Goal: Information Seeking & Learning: Learn about a topic

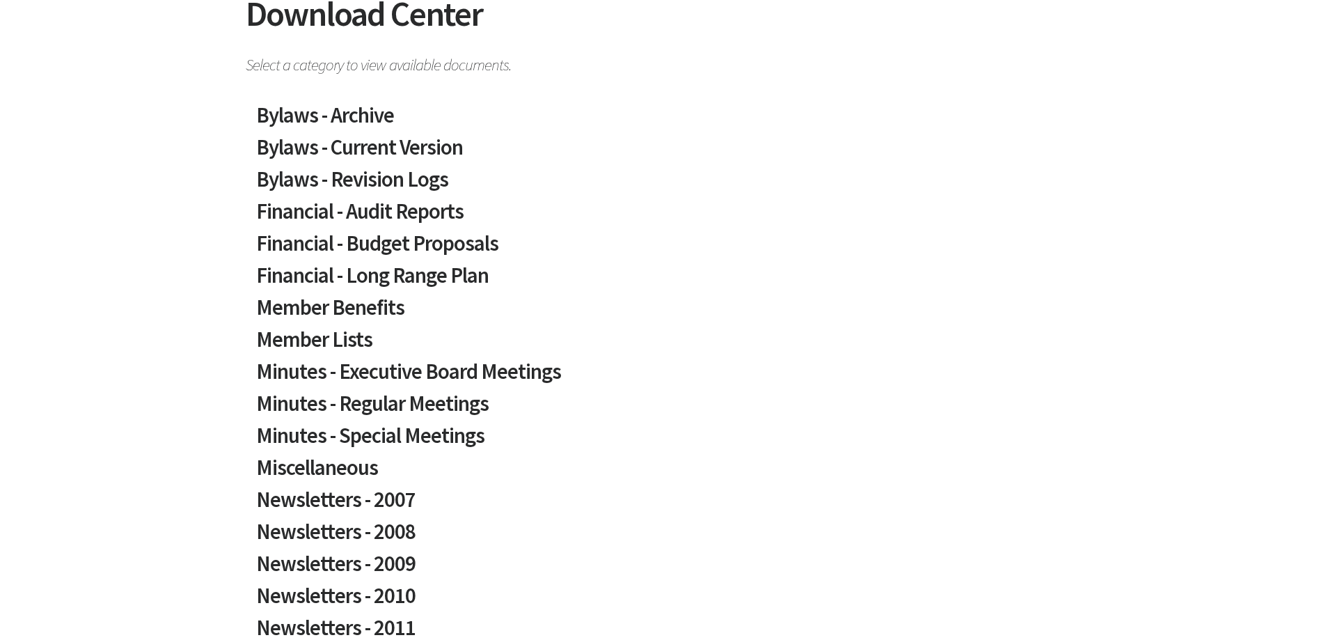
scroll to position [209, 0]
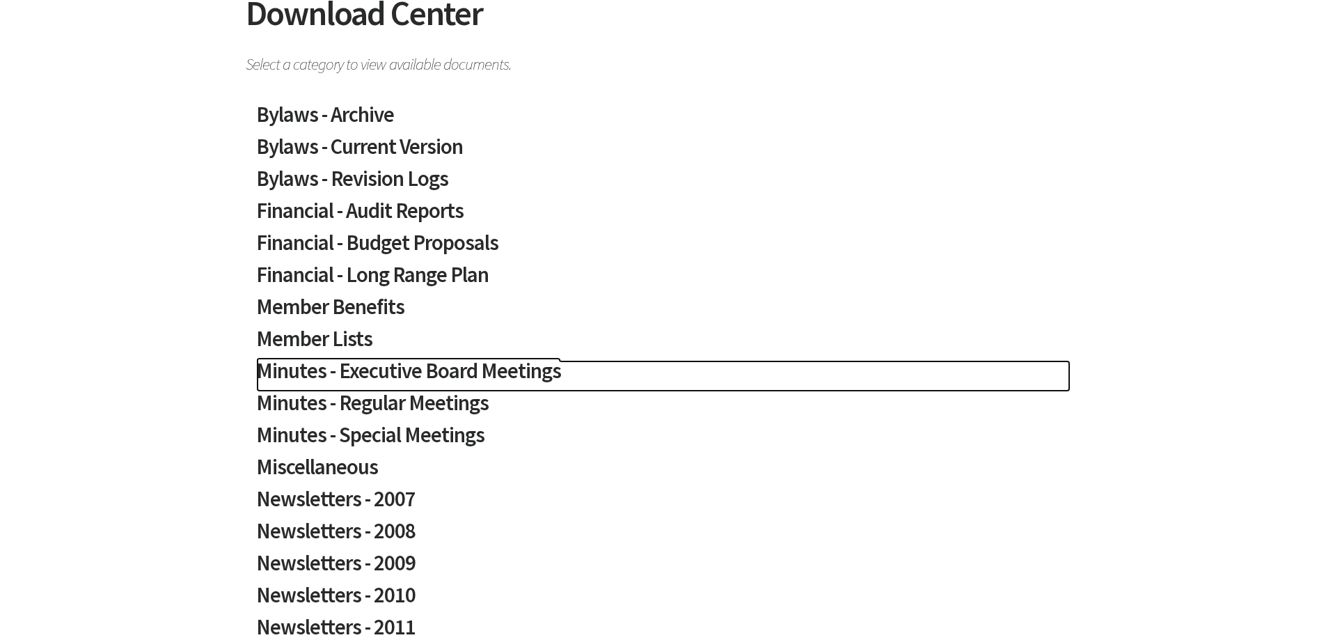
click at [530, 375] on h2 "Minutes - Executive Board Meetings" at bounding box center [663, 376] width 814 height 32
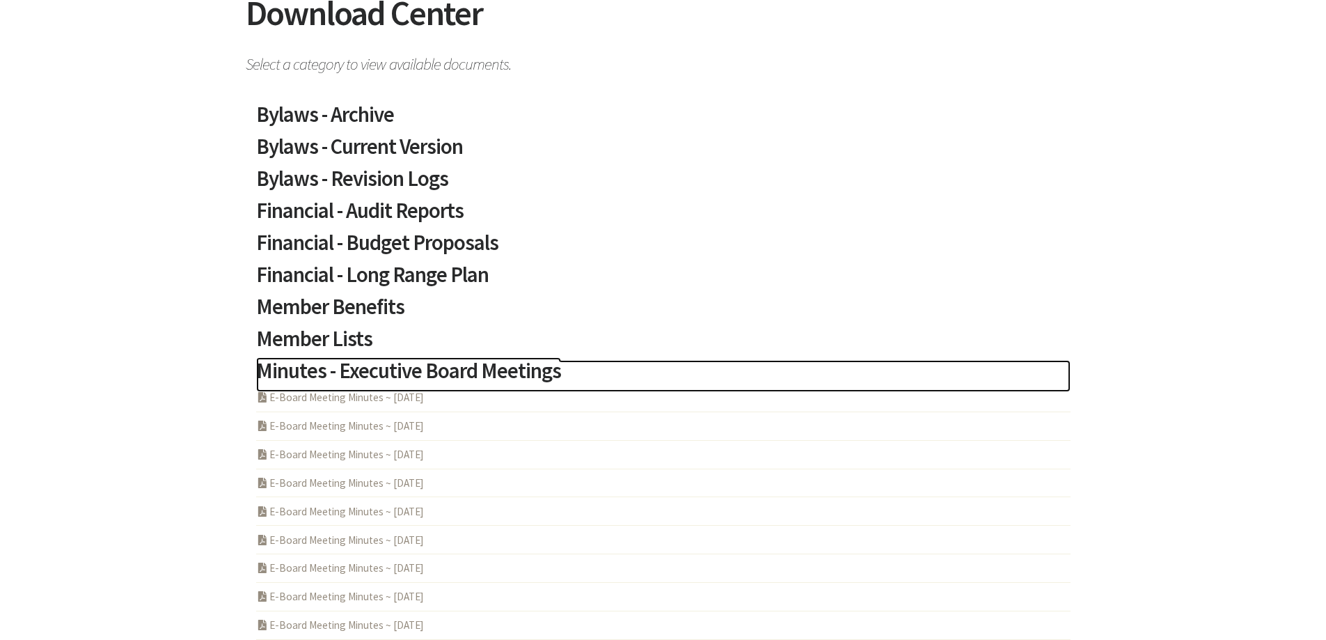
click at [525, 369] on h2 "Minutes - Executive Board Meetings" at bounding box center [663, 376] width 814 height 32
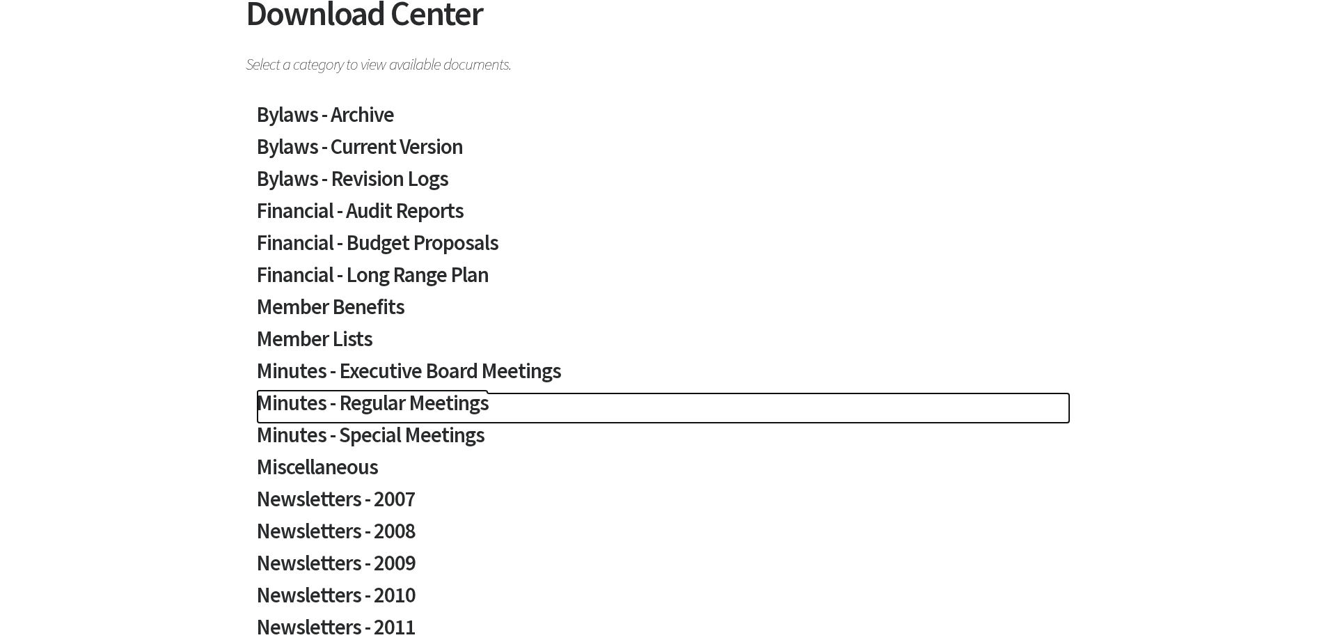
click at [430, 402] on h2 "Minutes - Regular Meetings" at bounding box center [663, 408] width 814 height 32
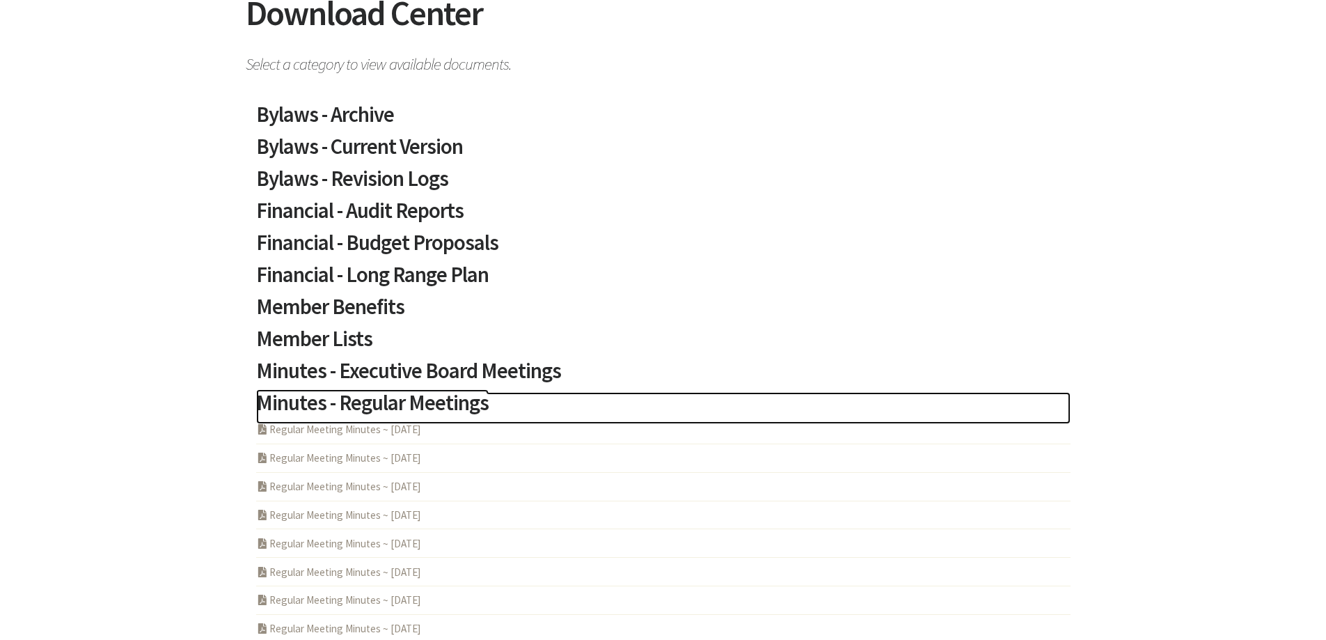
click at [431, 403] on h2 "Minutes - Regular Meetings" at bounding box center [663, 408] width 814 height 32
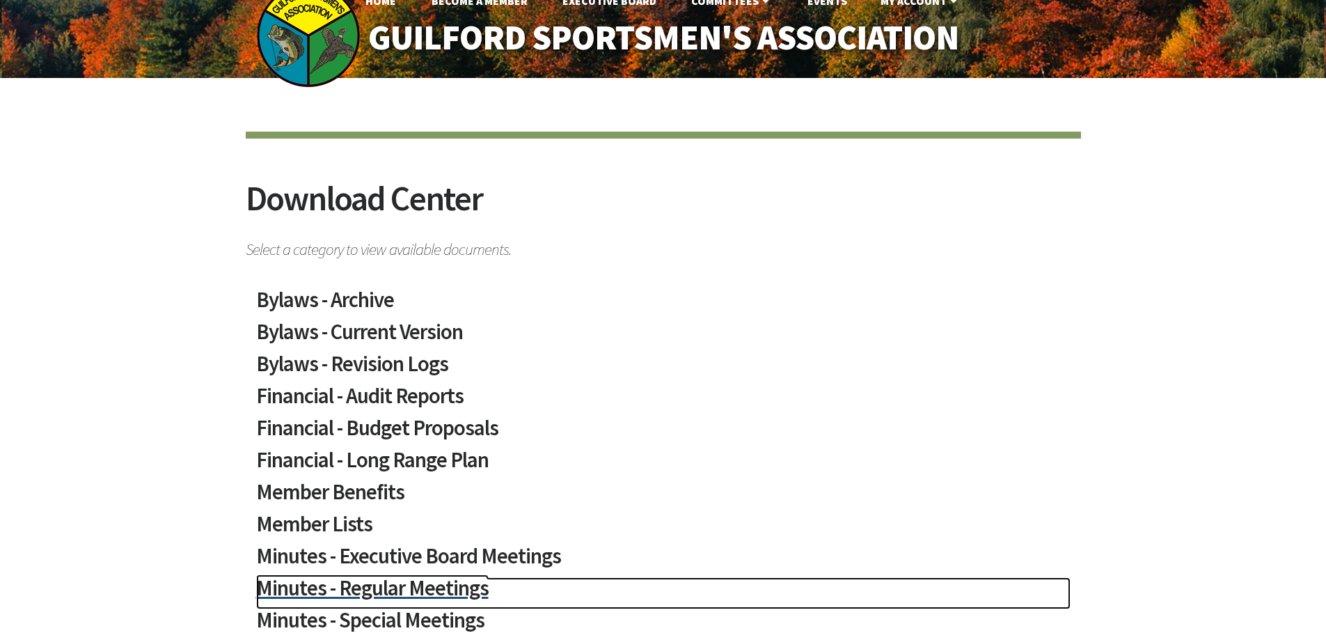
scroll to position [0, 0]
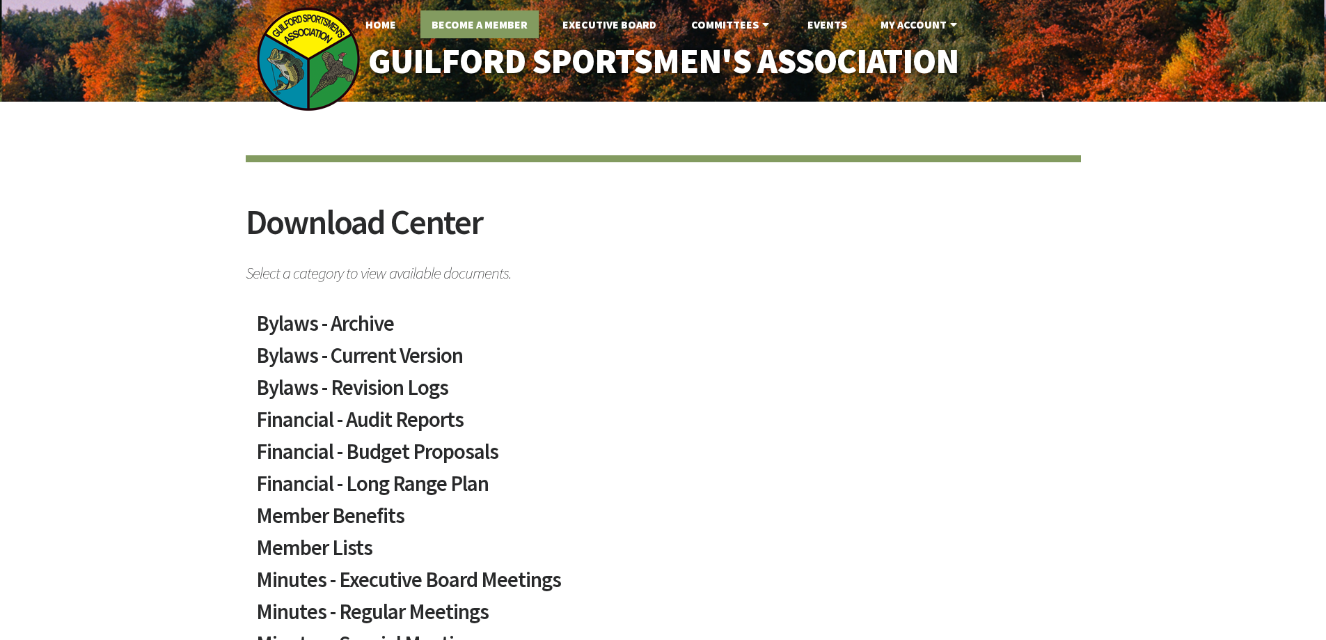
click at [505, 22] on link "Become A Member" at bounding box center [479, 24] width 118 height 28
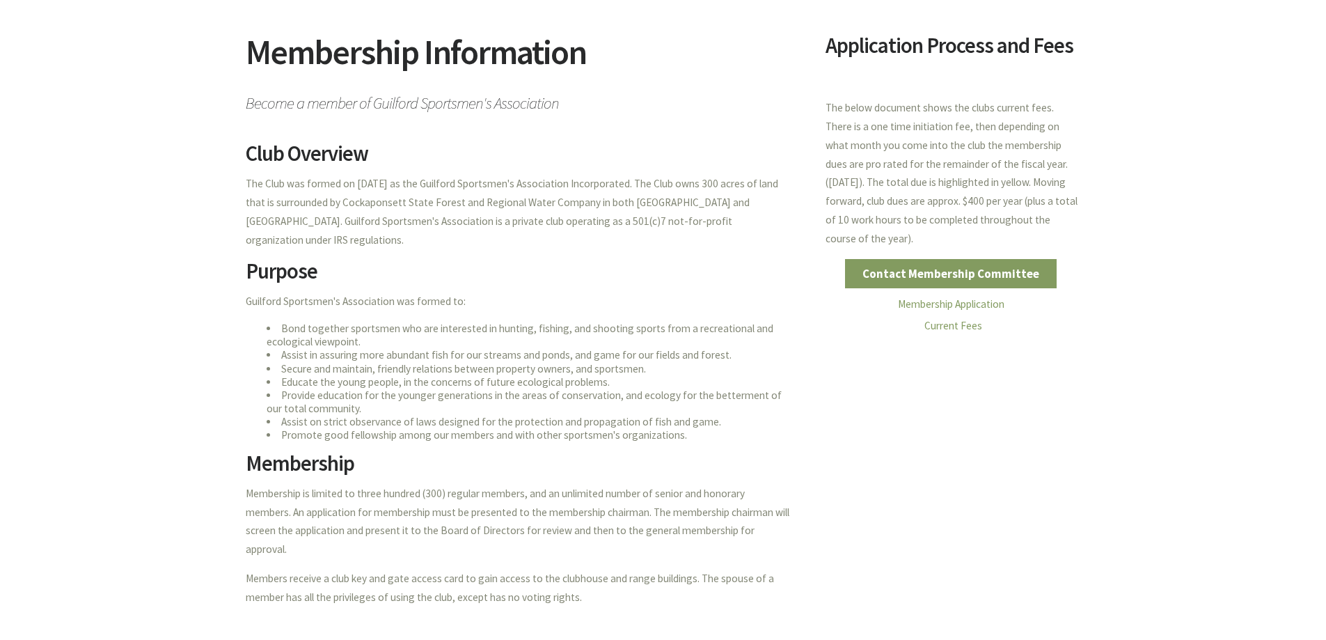
scroll to position [139, 0]
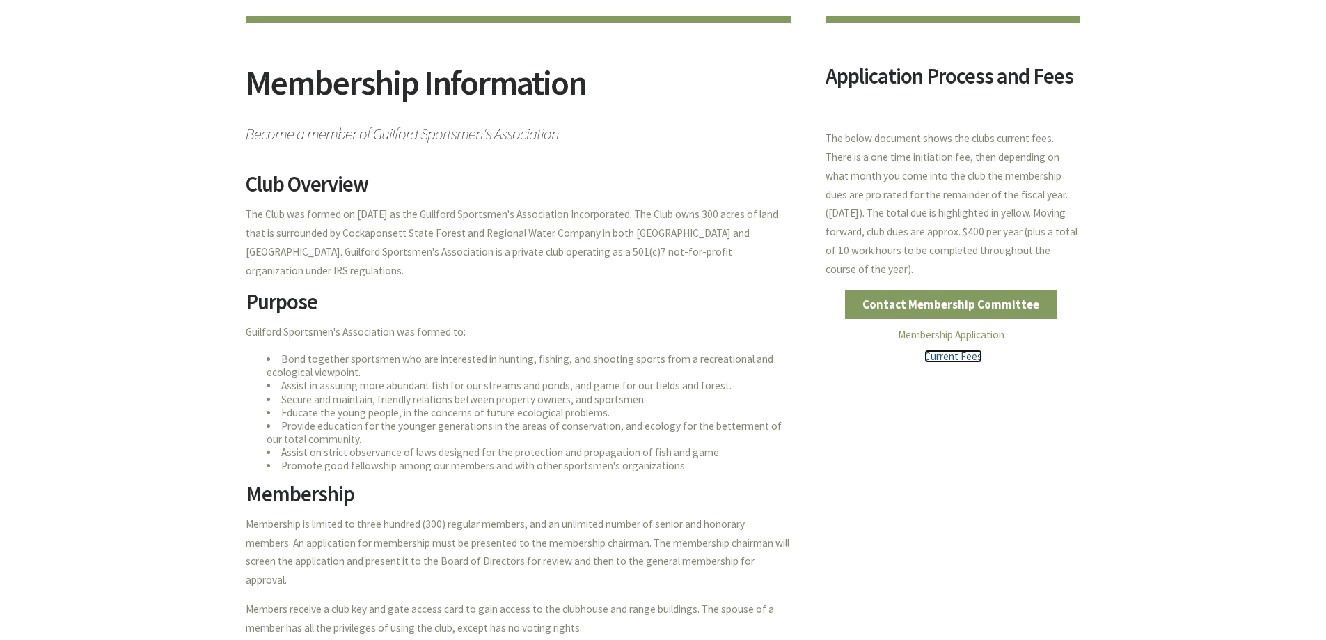
click at [940, 354] on link "Current Fees" at bounding box center [953, 355] width 58 height 13
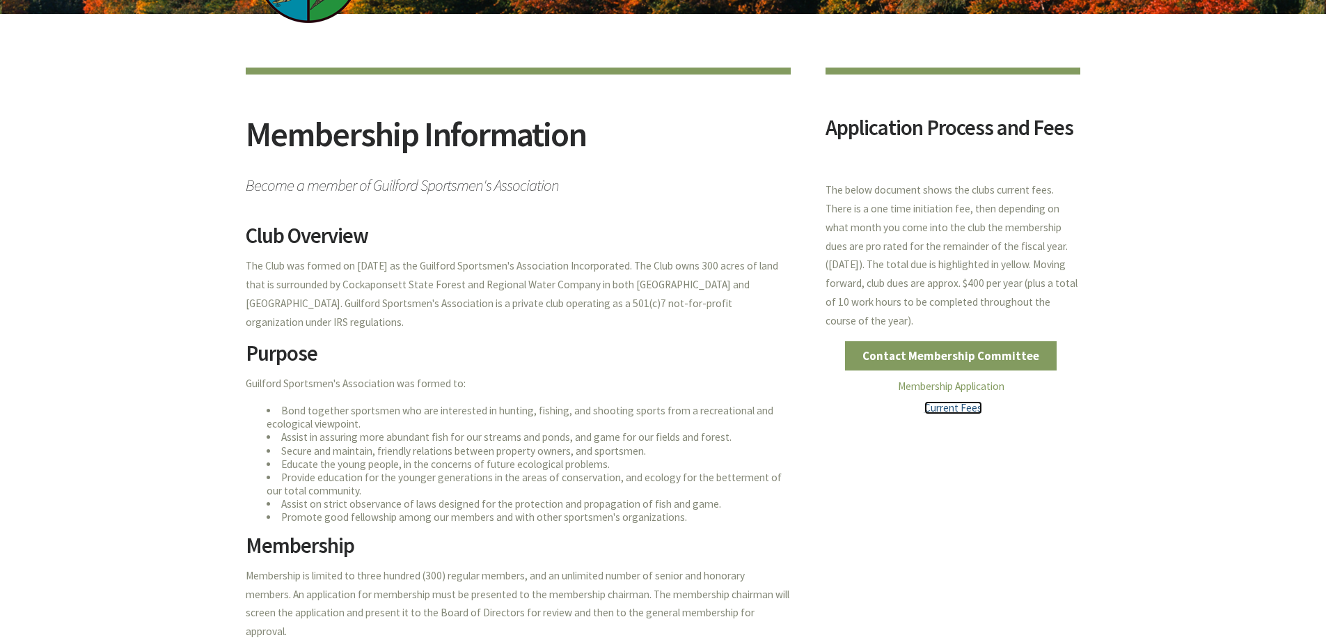
scroll to position [0, 0]
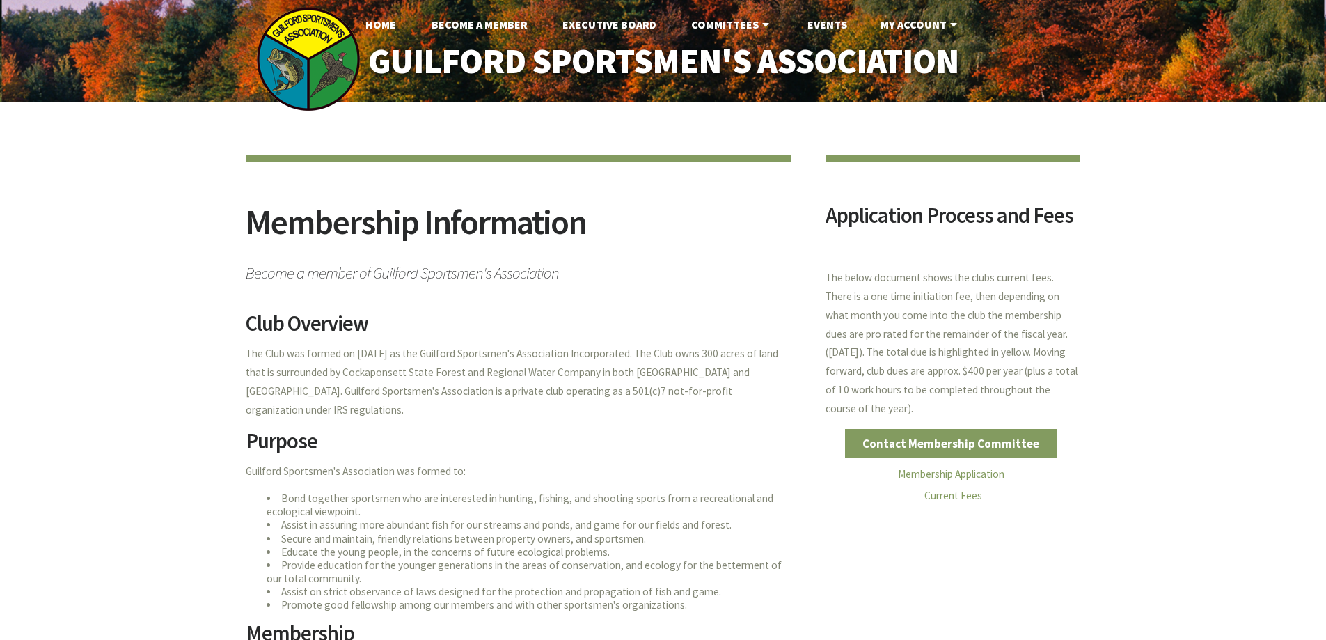
click at [693, 210] on h2 "Membership Information" at bounding box center [518, 231] width 545 height 52
click at [619, 20] on link "Executive Board" at bounding box center [609, 24] width 116 height 28
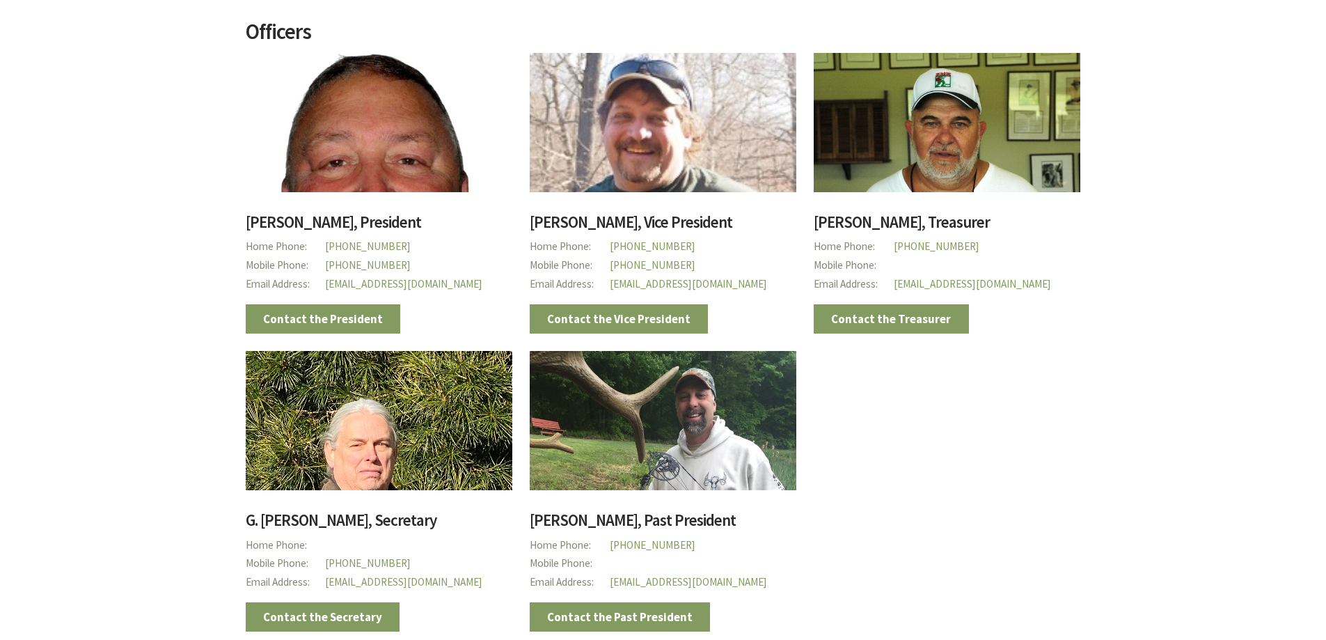
scroll to position [260, 0]
